Goal: Information Seeking & Learning: Learn about a topic

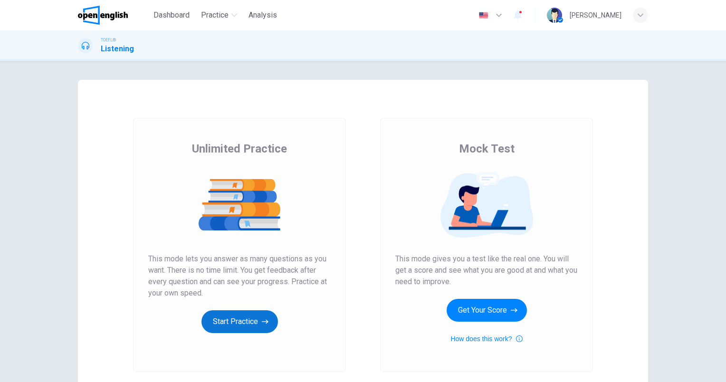
click at [239, 321] on button "Start Practice" at bounding box center [239, 321] width 77 height 23
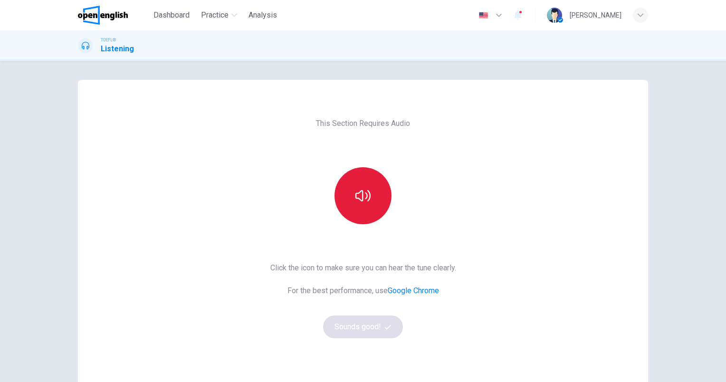
click at [356, 199] on icon "button" at bounding box center [362, 195] width 15 height 11
click at [361, 328] on button "Sounds good!" at bounding box center [363, 327] width 80 height 23
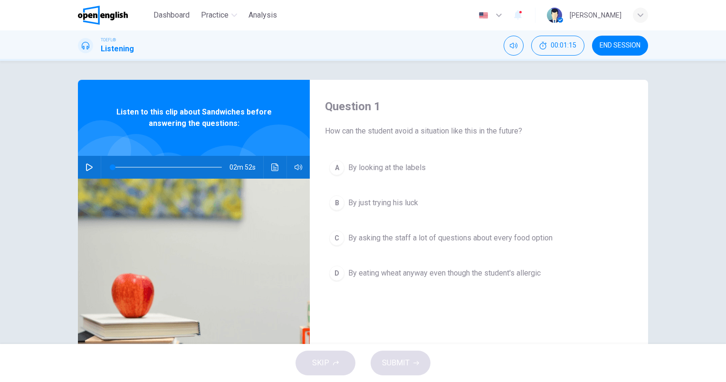
click at [86, 167] on icon "button" at bounding box center [89, 167] width 7 height 8
click at [510, 325] on div "Question 1 How can the student avoid a situation like this in the future? A By …" at bounding box center [479, 245] width 338 height 330
click at [86, 169] on icon "button" at bounding box center [89, 167] width 7 height 8
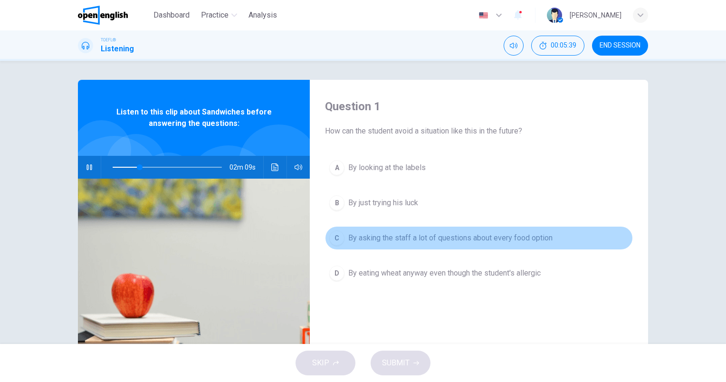
click at [491, 234] on span "By asking the staff a lot of questions about every food option" at bounding box center [450, 237] width 204 height 11
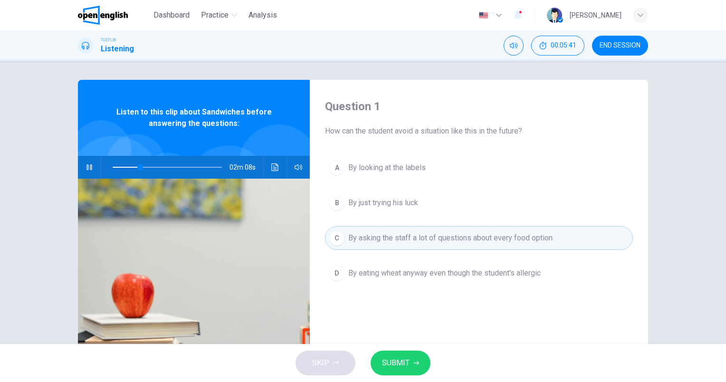
click at [403, 363] on span "SUBMIT" at bounding box center [396, 362] width 28 height 13
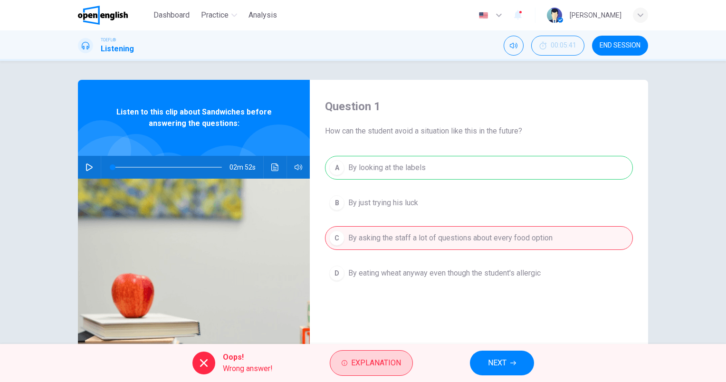
click at [369, 364] on span "Explanation" at bounding box center [376, 362] width 50 height 13
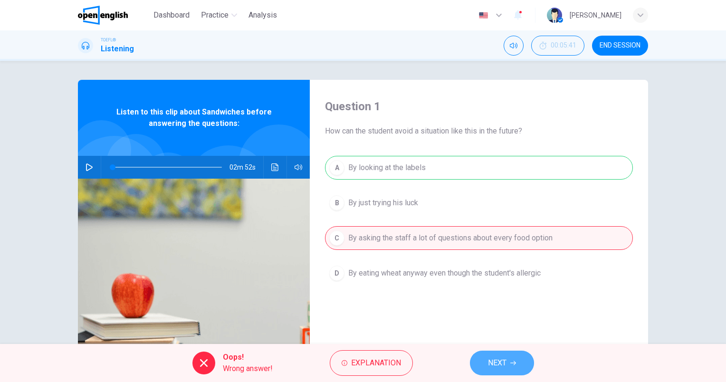
click at [504, 363] on span "NEXT" at bounding box center [497, 362] width 19 height 13
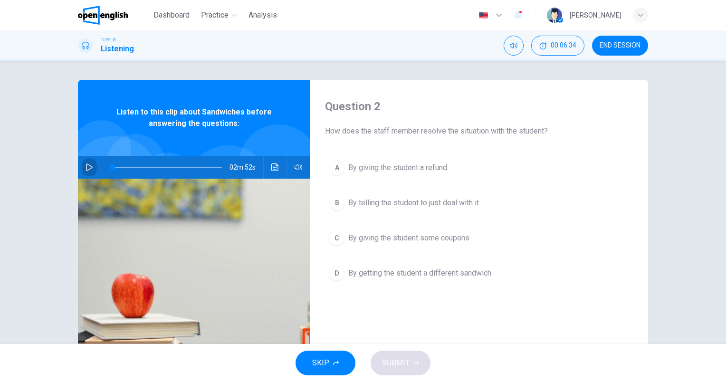
click at [86, 167] on icon "button" at bounding box center [90, 167] width 8 height 8
click at [400, 165] on span "By giving the student a refund" at bounding box center [397, 167] width 99 height 11
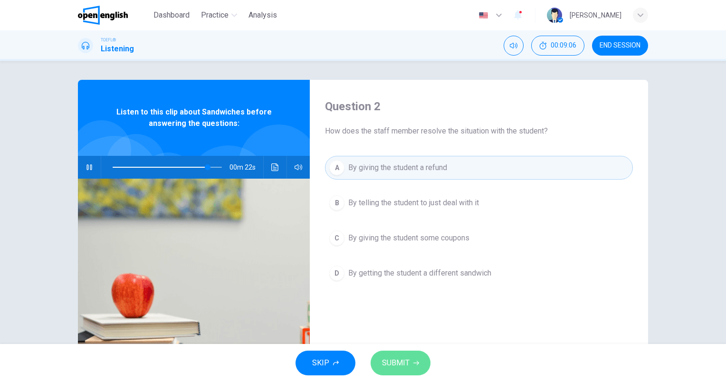
click at [401, 363] on span "SUBMIT" at bounding box center [396, 362] width 28 height 13
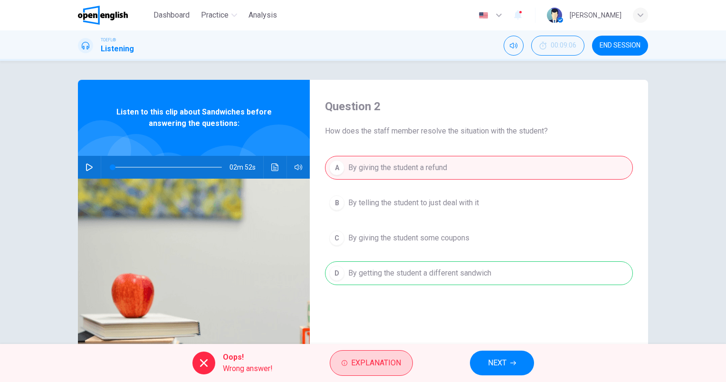
click at [378, 364] on span "Explanation" at bounding box center [376, 362] width 50 height 13
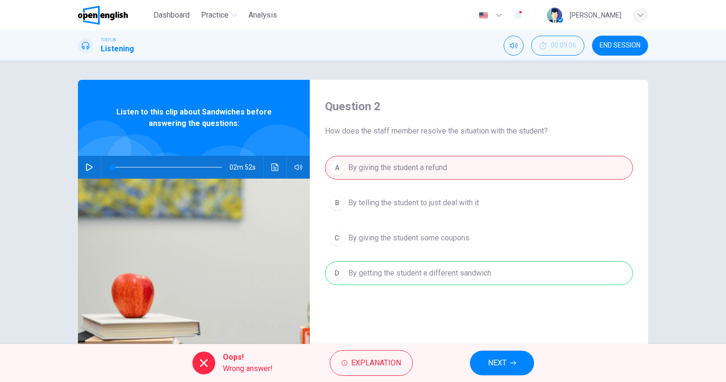
click at [510, 362] on button "NEXT" at bounding box center [502, 363] width 64 height 25
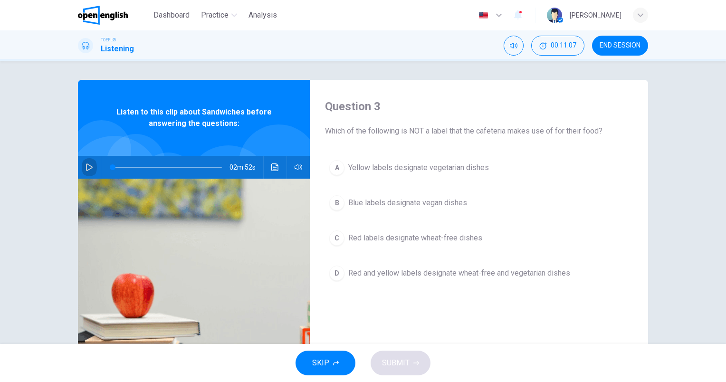
click at [86, 166] on icon "button" at bounding box center [90, 167] width 8 height 8
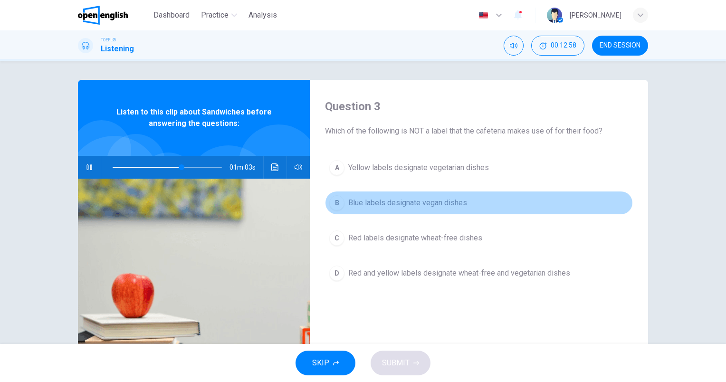
click at [404, 202] on span "Blue labels designate vegan dishes" at bounding box center [407, 202] width 119 height 11
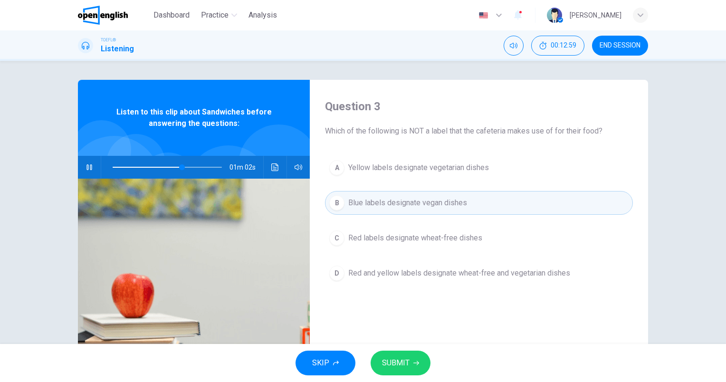
click at [407, 360] on span "SUBMIT" at bounding box center [396, 362] width 28 height 13
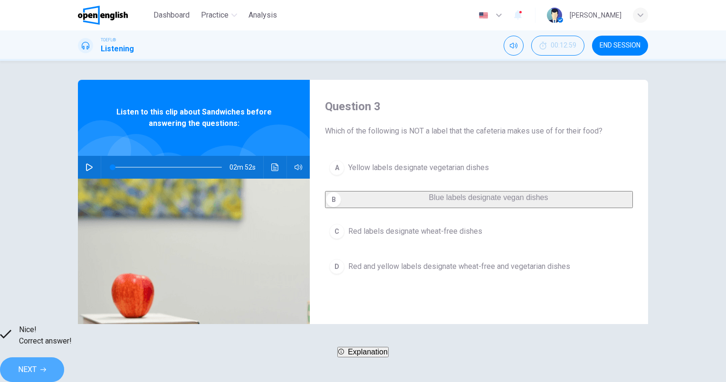
click at [64, 359] on button "NEXT" at bounding box center [32, 369] width 64 height 25
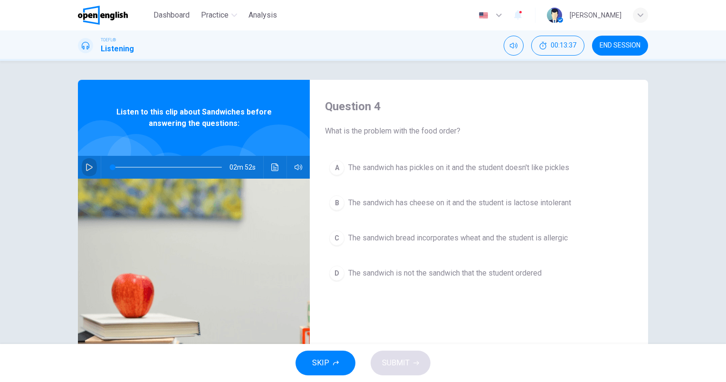
click at [86, 166] on icon "button" at bounding box center [90, 167] width 8 height 8
click at [460, 236] on span "The sandwich bread incorporates wheat and the student is allergic" at bounding box center [458, 237] width 220 height 11
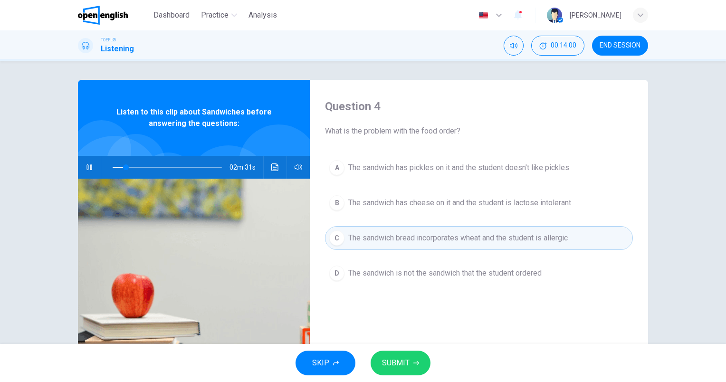
click at [398, 360] on span "SUBMIT" at bounding box center [396, 362] width 28 height 13
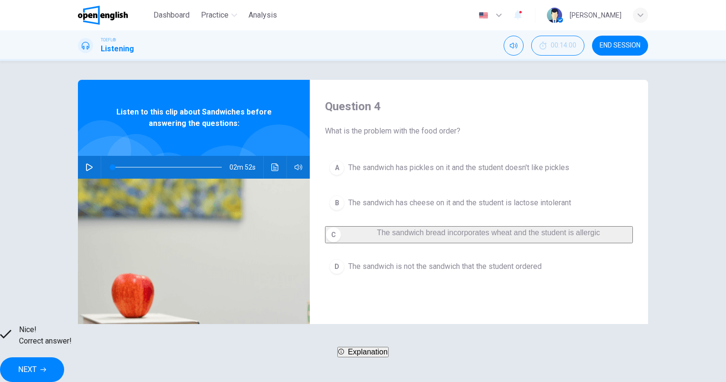
click at [37, 364] on span "NEXT" at bounding box center [27, 369] width 19 height 13
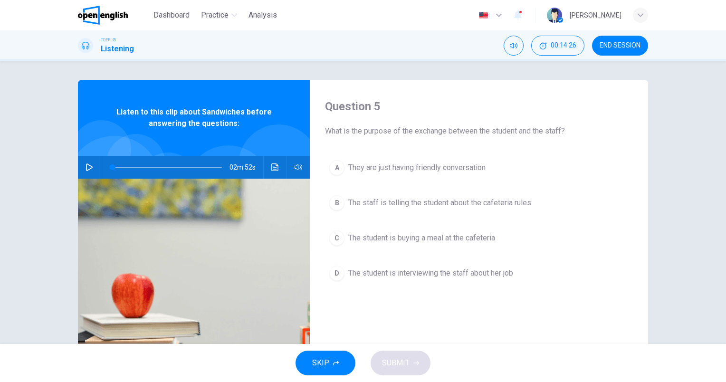
click at [414, 167] on span "They are just having friendly conversation" at bounding box center [416, 167] width 137 height 11
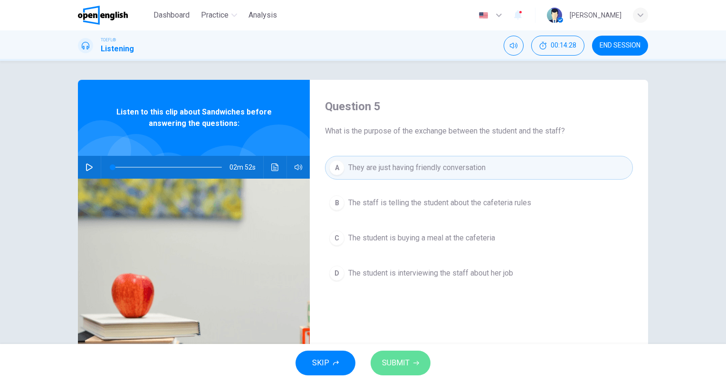
click at [406, 360] on span "SUBMIT" at bounding box center [396, 362] width 28 height 13
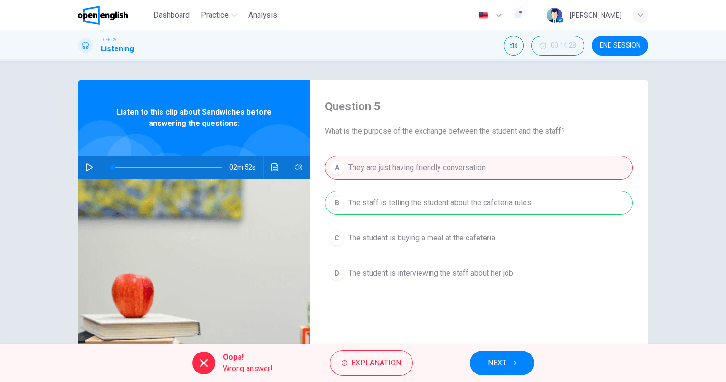
click at [87, 164] on icon "button" at bounding box center [90, 167] width 8 height 8
type input "*"
click at [506, 362] on span "NEXT" at bounding box center [497, 362] width 19 height 13
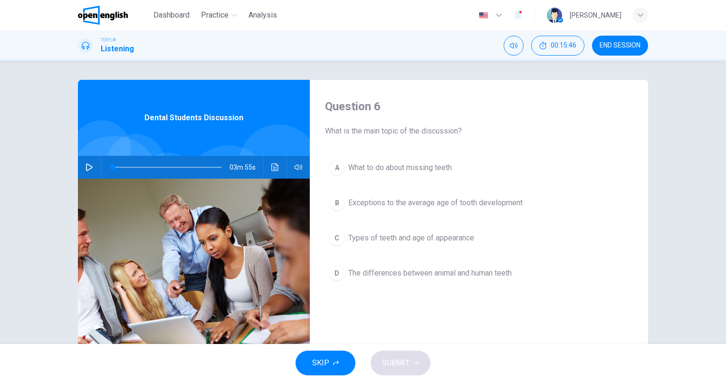
click at [86, 166] on icon "button" at bounding box center [90, 167] width 8 height 8
click at [90, 167] on icon "button" at bounding box center [89, 167] width 7 height 8
click at [416, 201] on span "Exceptions to the average age of tooth development" at bounding box center [435, 202] width 174 height 11
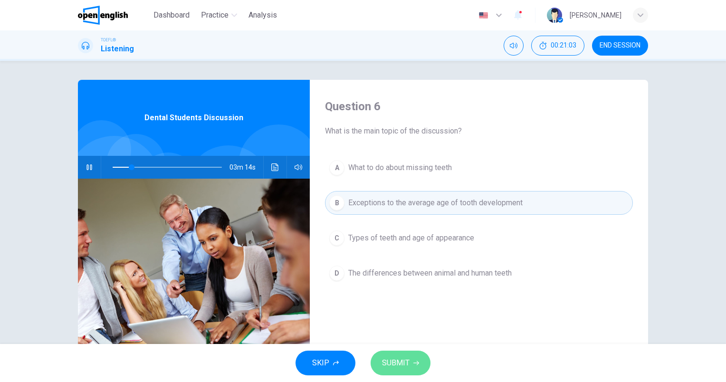
click at [401, 364] on span "SUBMIT" at bounding box center [396, 362] width 28 height 13
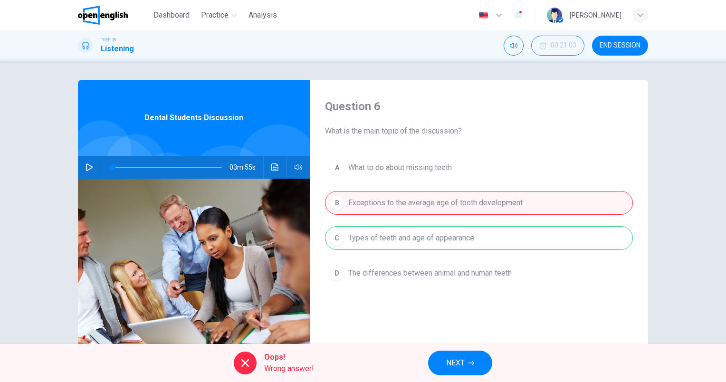
click at [283, 361] on span "Oops!" at bounding box center [289, 357] width 50 height 11
click at [262, 368] on div "Oops! Wrong answer!" at bounding box center [274, 363] width 80 height 23
click at [273, 365] on span "Wrong answer!" at bounding box center [289, 368] width 50 height 11
click at [306, 371] on span "Wrong answer!" at bounding box center [289, 368] width 50 height 11
click at [244, 361] on icon at bounding box center [244, 362] width 11 height 11
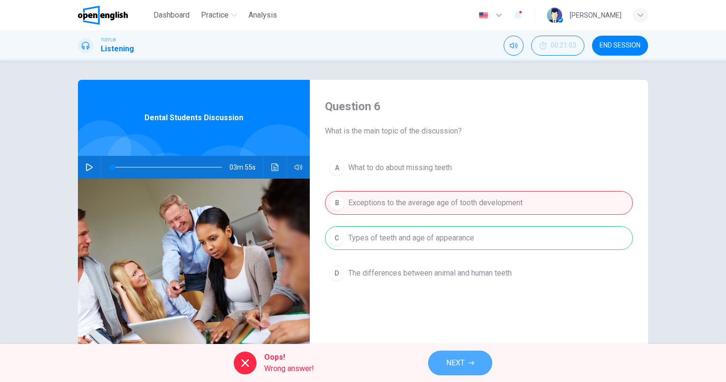
click at [454, 364] on span "NEXT" at bounding box center [455, 362] width 19 height 13
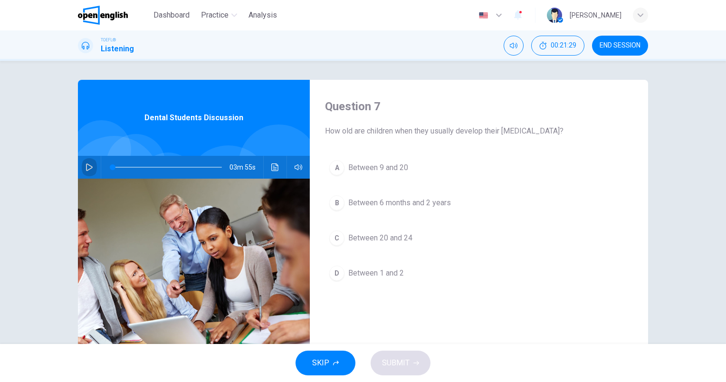
click at [87, 168] on icon "button" at bounding box center [90, 167] width 8 height 8
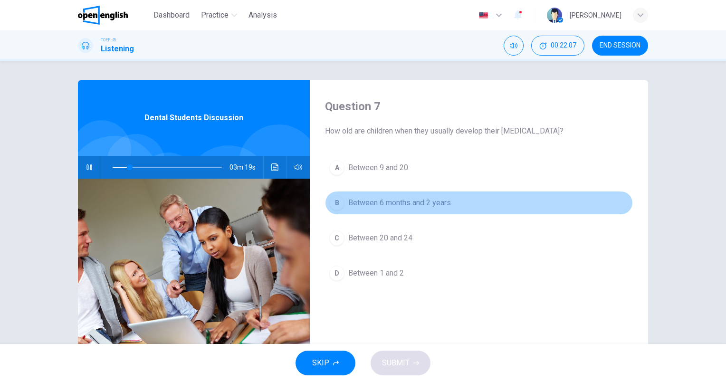
click at [400, 204] on span "Between 6 months and 2 years" at bounding box center [399, 202] width 103 height 11
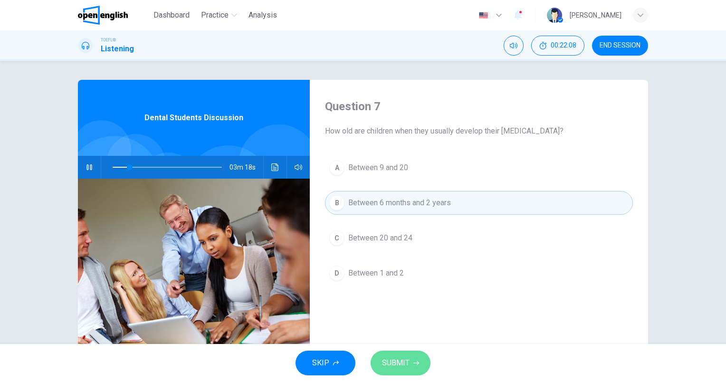
click at [406, 357] on span "SUBMIT" at bounding box center [396, 362] width 28 height 13
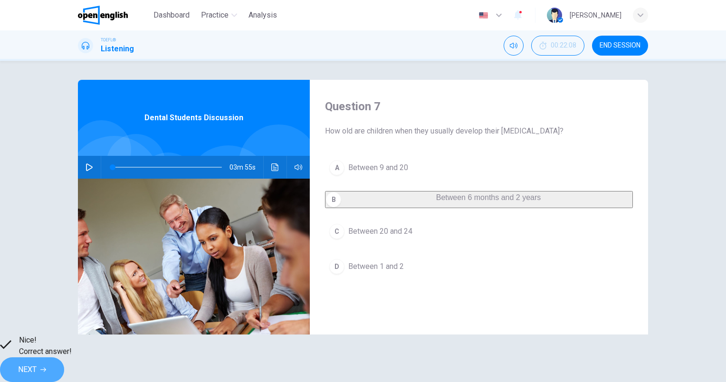
click at [37, 363] on span "NEXT" at bounding box center [27, 369] width 19 height 13
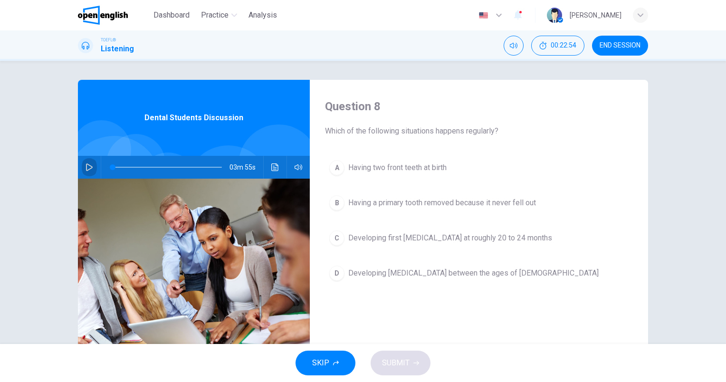
click at [88, 165] on icon "button" at bounding box center [90, 167] width 8 height 8
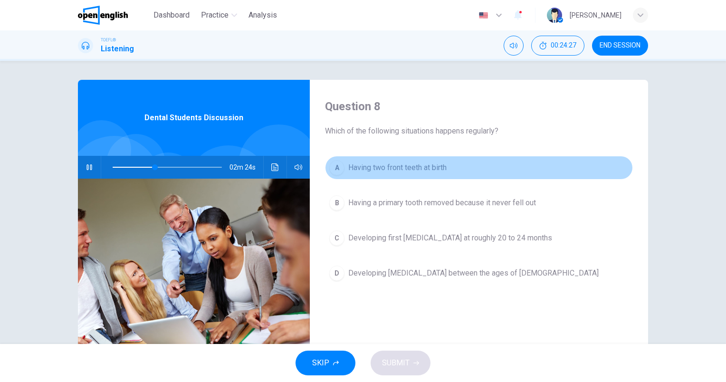
click at [420, 165] on span "Having two front teeth at birth" at bounding box center [397, 167] width 98 height 11
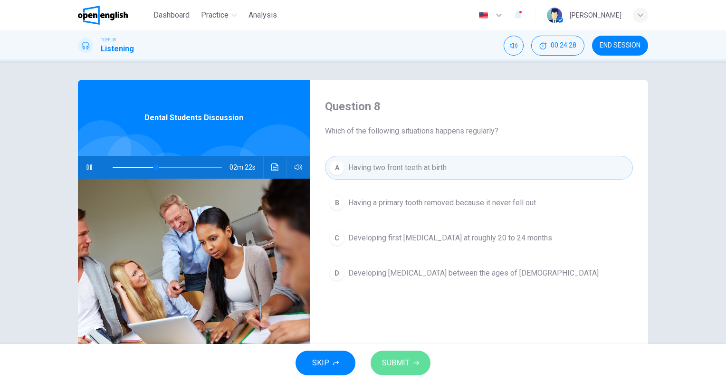
click at [399, 365] on span "SUBMIT" at bounding box center [396, 362] width 28 height 13
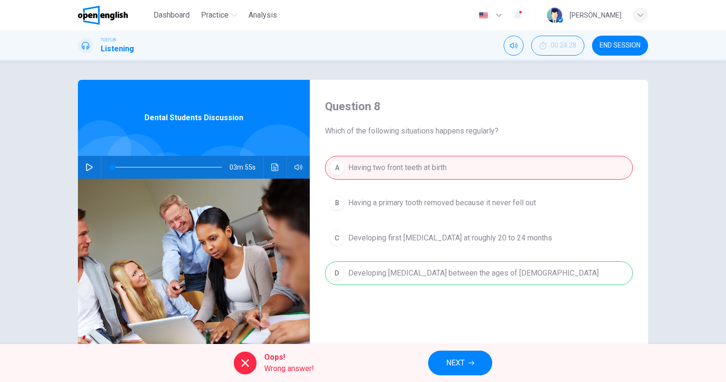
click at [467, 360] on button "NEXT" at bounding box center [460, 363] width 64 height 25
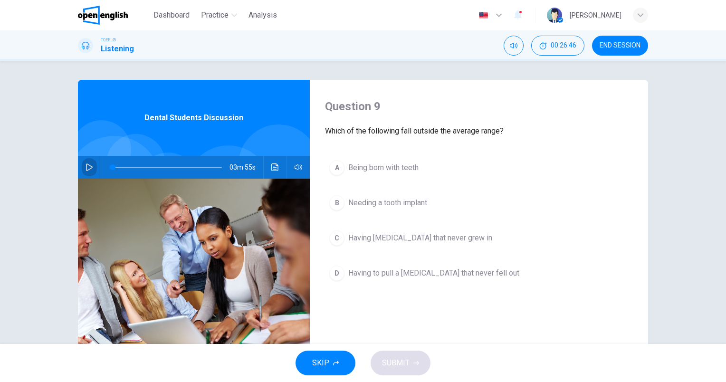
click at [89, 165] on icon "button" at bounding box center [90, 167] width 8 height 8
click at [374, 160] on button "A Being born with teeth" at bounding box center [479, 168] width 308 height 24
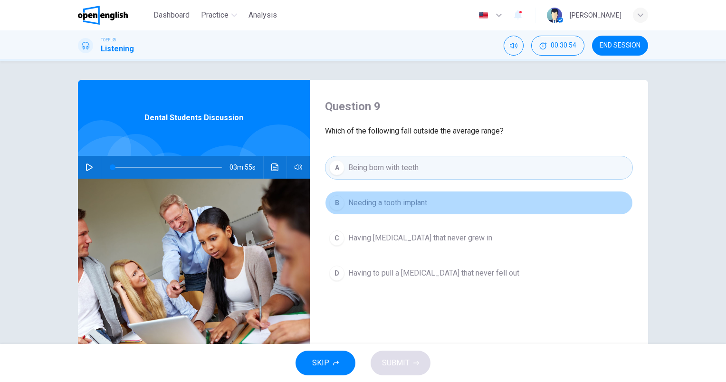
click at [393, 203] on span "Needing a tooth implant" at bounding box center [387, 202] width 79 height 11
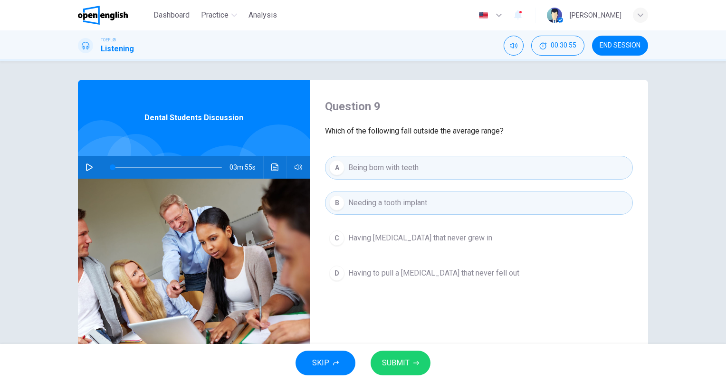
click at [397, 362] on span "SUBMIT" at bounding box center [396, 362] width 28 height 13
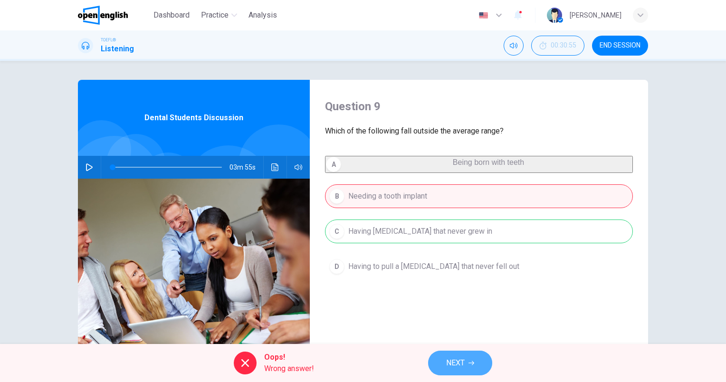
click at [448, 361] on span "NEXT" at bounding box center [455, 362] width 19 height 13
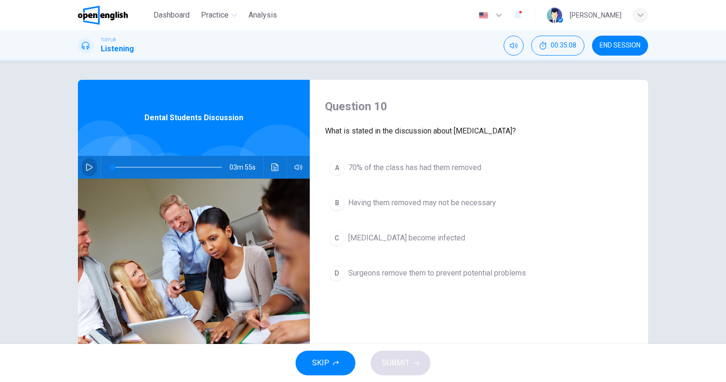
click at [86, 168] on icon "button" at bounding box center [90, 167] width 8 height 8
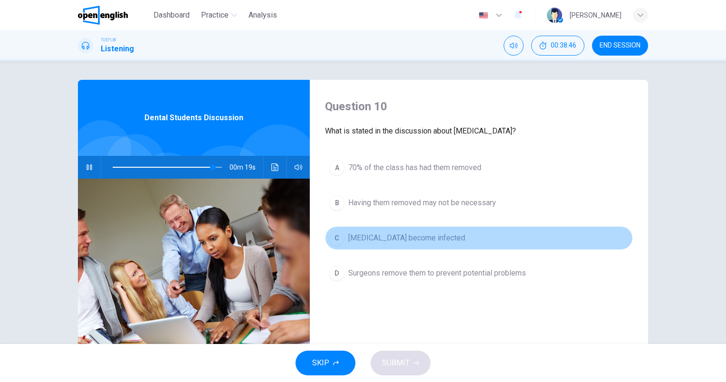
click at [440, 236] on span "[MEDICAL_DATA] become infected" at bounding box center [406, 237] width 117 height 11
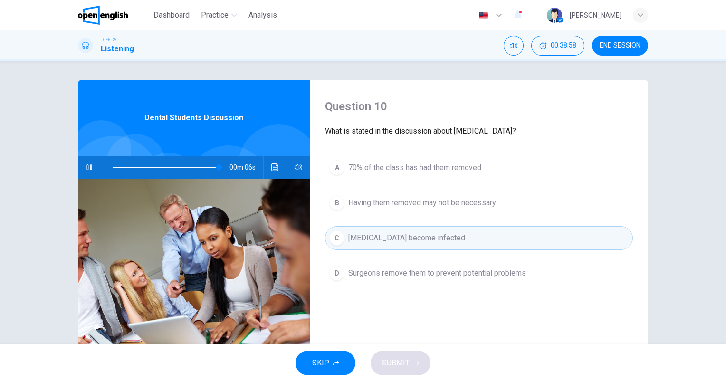
click at [422, 164] on span "70% of the class has had them removed" at bounding box center [414, 167] width 133 height 11
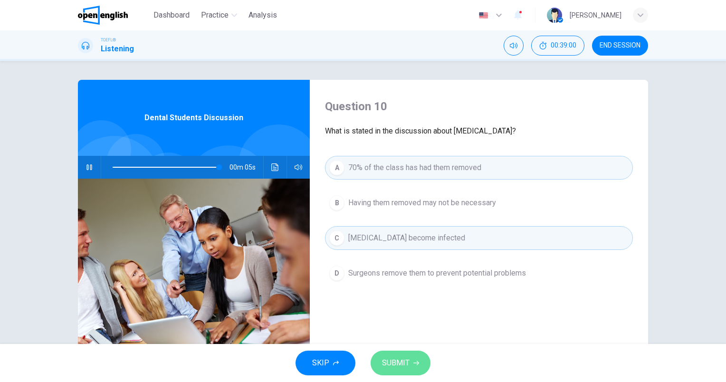
click at [412, 356] on button "SUBMIT" at bounding box center [401, 363] width 60 height 25
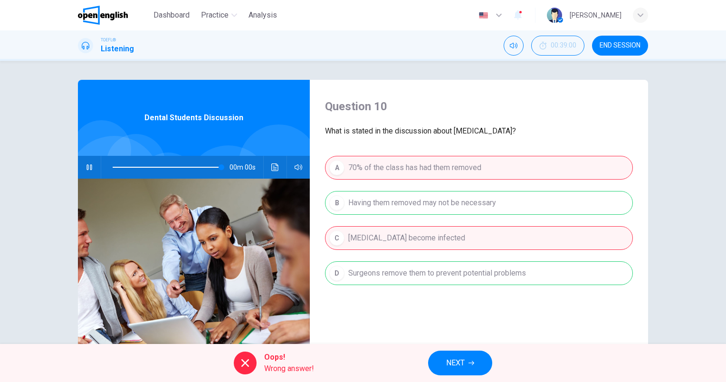
type input "*"
click at [456, 362] on span "NEXT" at bounding box center [455, 362] width 19 height 13
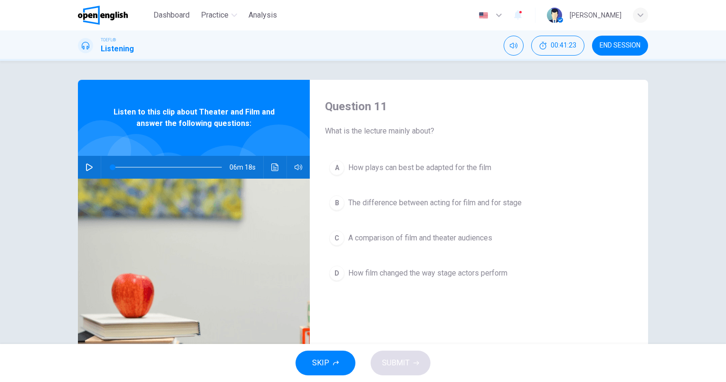
click at [88, 167] on icon "button" at bounding box center [90, 167] width 8 height 8
click at [87, 167] on icon "button" at bounding box center [90, 167] width 8 height 8
click at [437, 272] on span "How film changed the way stage actors perform" at bounding box center [427, 273] width 159 height 11
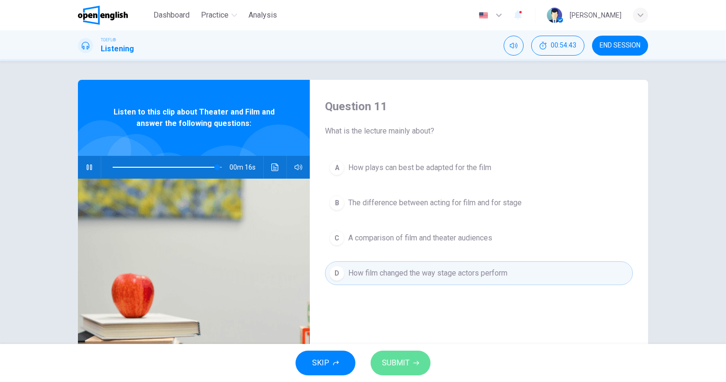
click at [401, 363] on span "SUBMIT" at bounding box center [396, 362] width 28 height 13
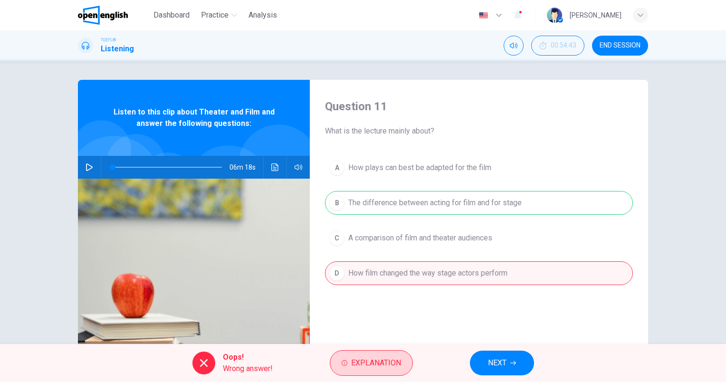
click at [365, 370] on button "Explanation" at bounding box center [371, 363] width 83 height 26
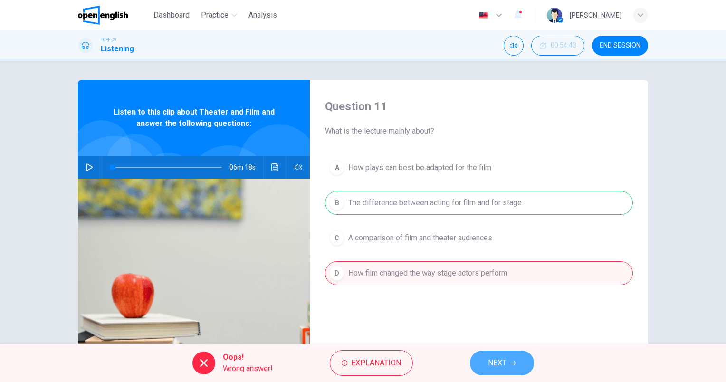
click at [507, 365] on button "NEXT" at bounding box center [502, 363] width 64 height 25
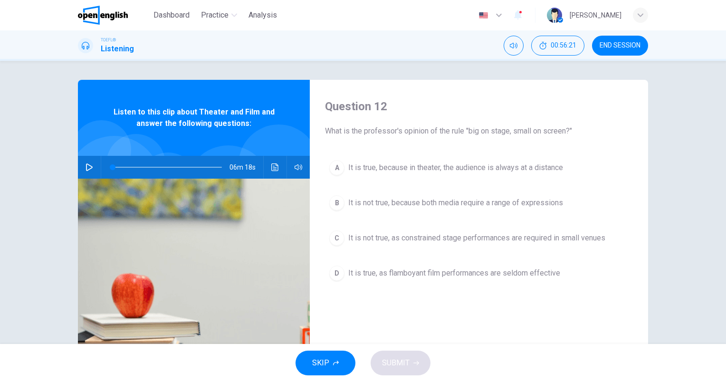
click at [86, 163] on icon "button" at bounding box center [90, 167] width 8 height 8
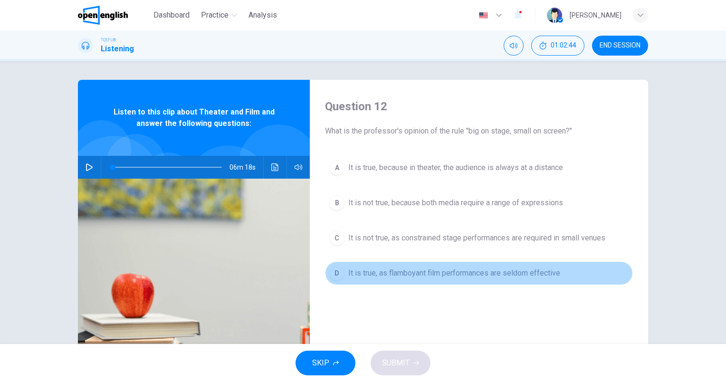
click at [431, 270] on span "It is true, as flamboyant film performances are seldom effective" at bounding box center [454, 273] width 212 height 11
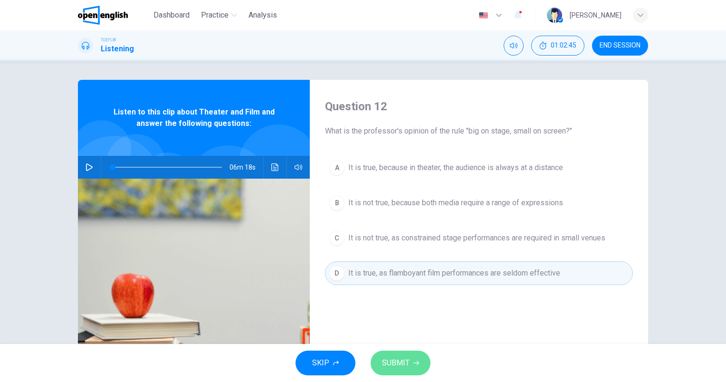
click at [392, 360] on span "SUBMIT" at bounding box center [396, 362] width 28 height 13
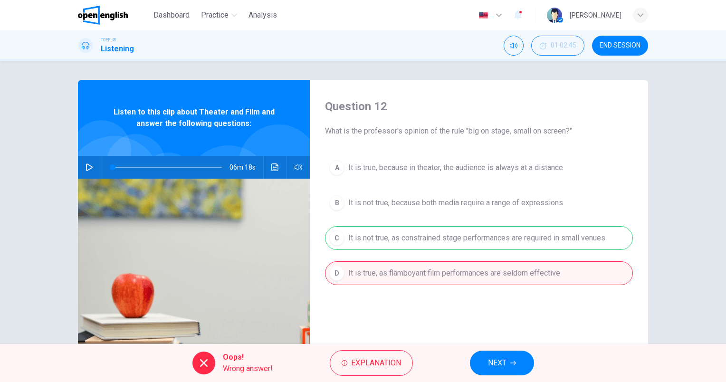
click at [507, 357] on span "NEXT" at bounding box center [497, 362] width 19 height 13
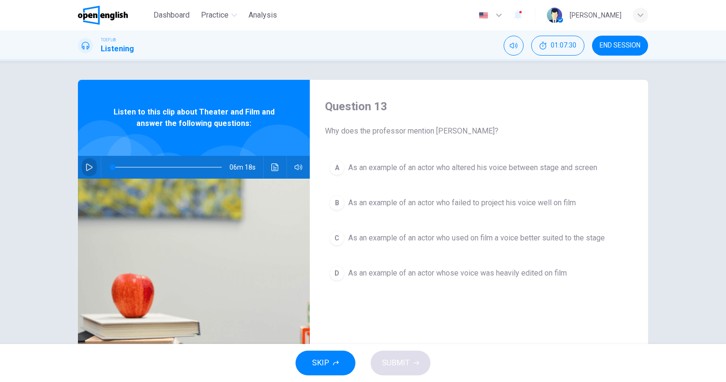
click at [86, 164] on icon "button" at bounding box center [89, 167] width 7 height 8
click at [89, 167] on icon "button" at bounding box center [89, 167] width 7 height 8
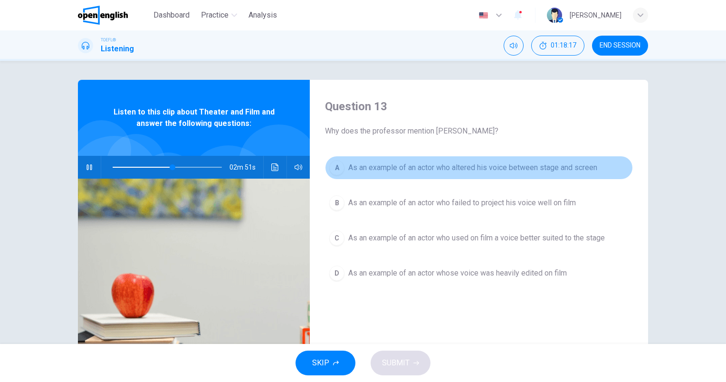
click at [476, 164] on span "As an example of an actor who altered his voice between stage and screen" at bounding box center [472, 167] width 249 height 11
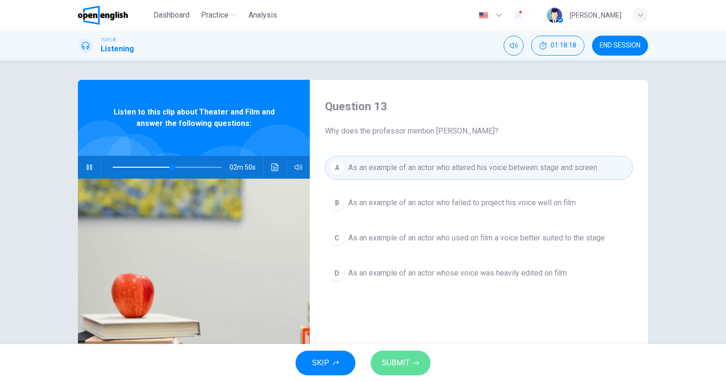
click at [399, 362] on span "SUBMIT" at bounding box center [396, 362] width 28 height 13
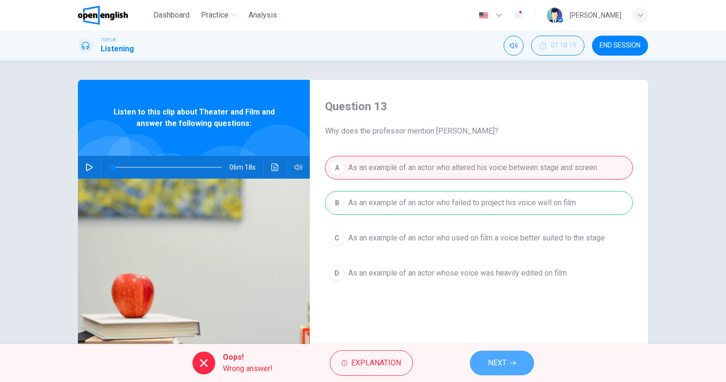
click at [492, 360] on span "NEXT" at bounding box center [497, 362] width 19 height 13
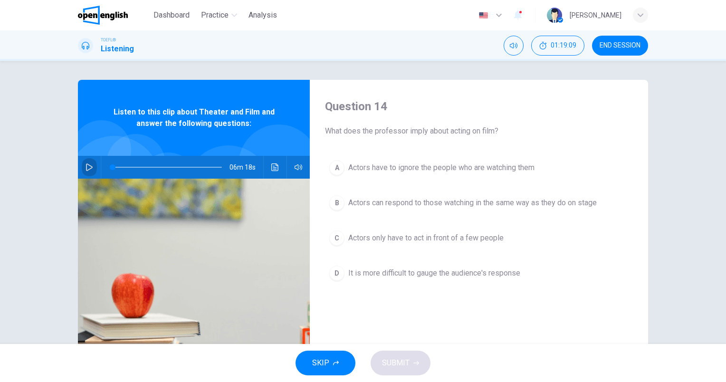
click at [91, 163] on button "button" at bounding box center [89, 167] width 15 height 23
type input "*"
click at [430, 270] on span "It is more difficult to gauge the audience's response" at bounding box center [434, 273] width 172 height 11
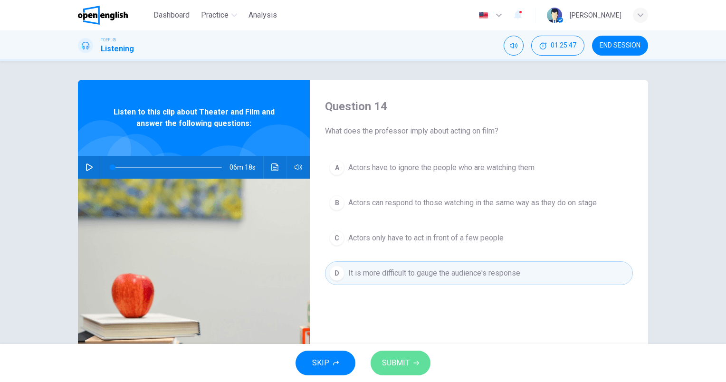
click at [403, 351] on button "SUBMIT" at bounding box center [401, 363] width 60 height 25
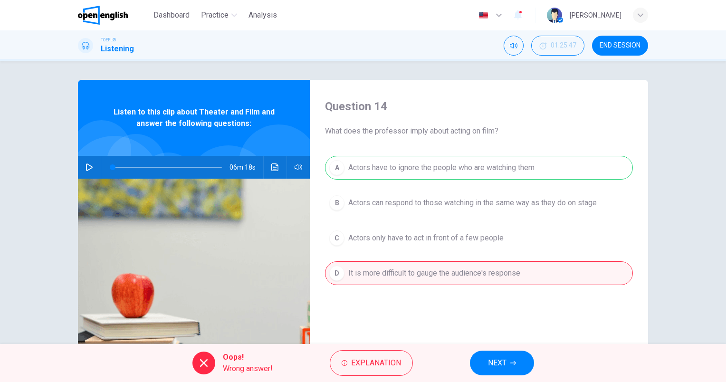
click at [498, 362] on span "NEXT" at bounding box center [497, 362] width 19 height 13
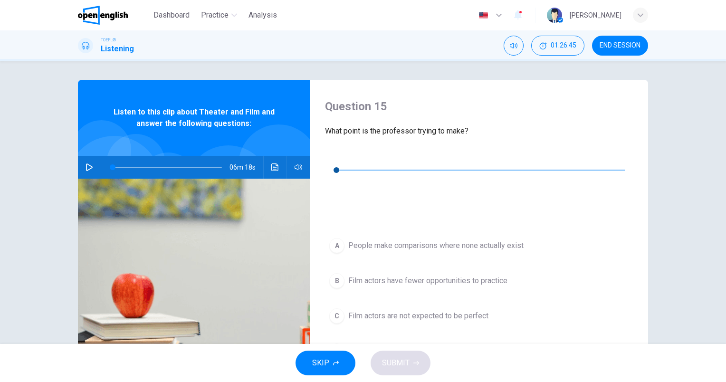
click at [333, 154] on icon "button" at bounding box center [333, 156] width 8 height 8
click at [335, 160] on icon "button" at bounding box center [333, 156] width 8 height 8
type input "*"
click at [529, 345] on span "It is important to recognise the differences between the two media" at bounding box center [459, 350] width 223 height 11
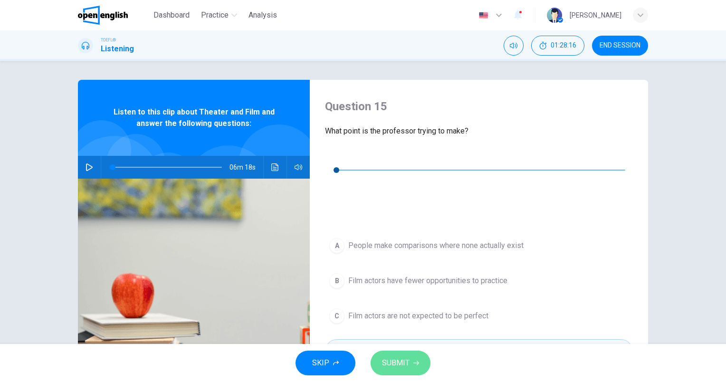
click at [412, 361] on button "SUBMIT" at bounding box center [401, 363] width 60 height 25
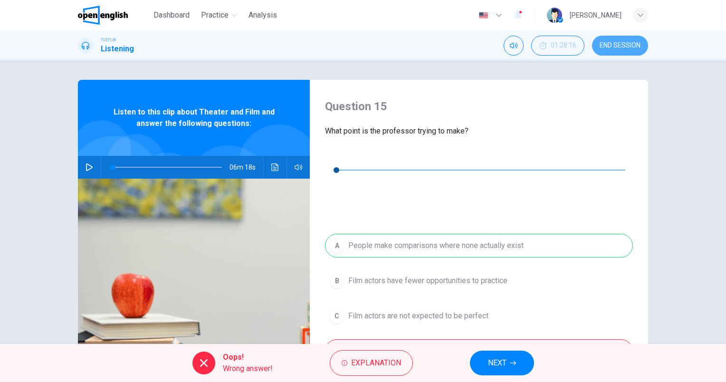
click at [629, 48] on span "END SESSION" at bounding box center [620, 46] width 41 height 8
